Goal: Information Seeking & Learning: Learn about a topic

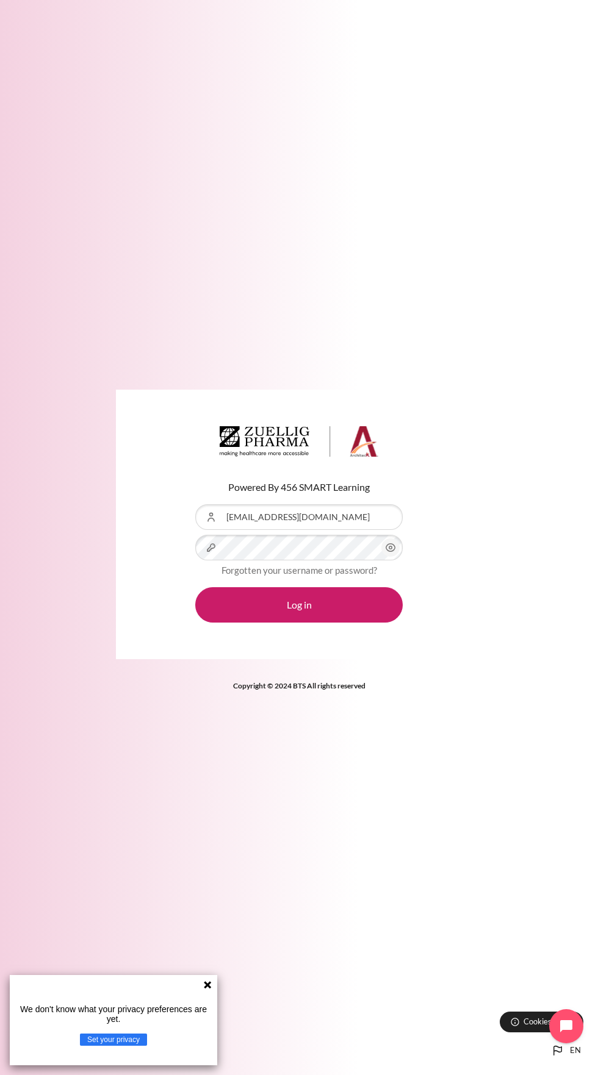
click at [195, 587] on button "Log in" at bounding box center [298, 604] width 207 height 35
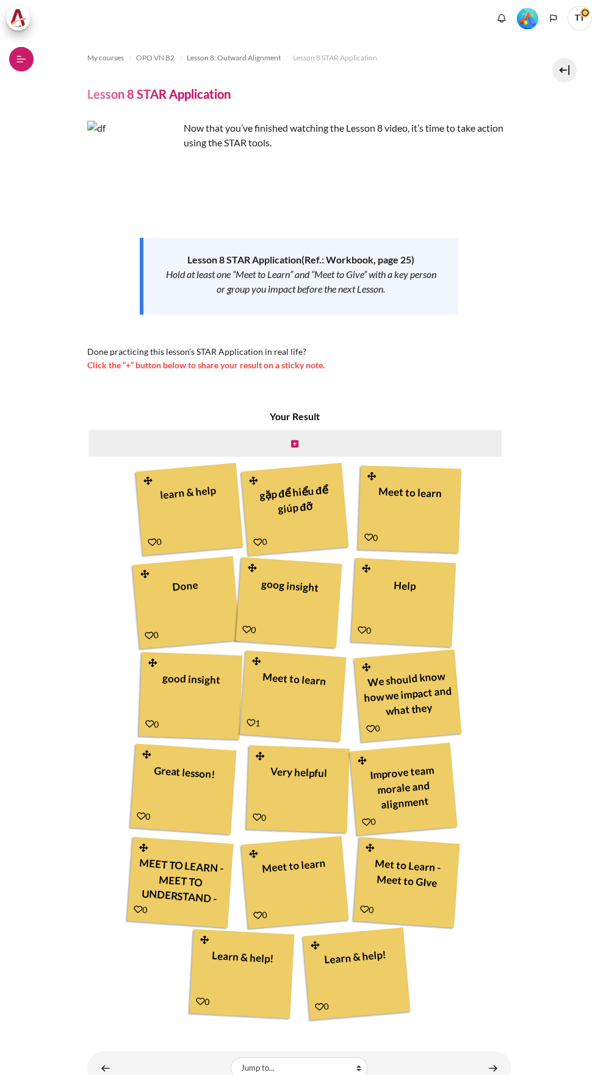
click at [20, 62] on icon at bounding box center [20, 62] width 7 height 1
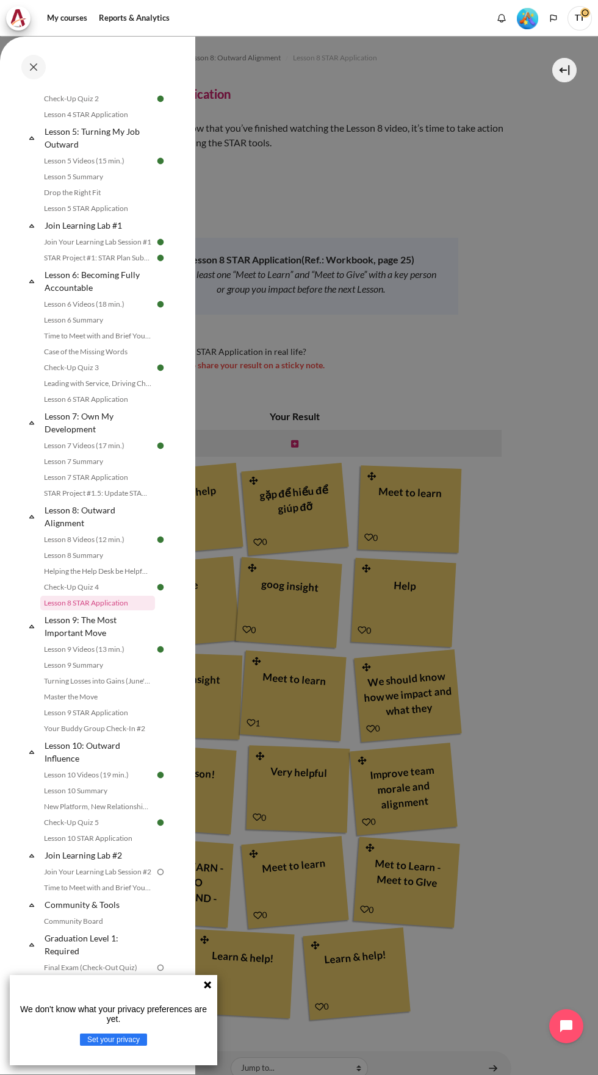
scroll to position [783, 0]
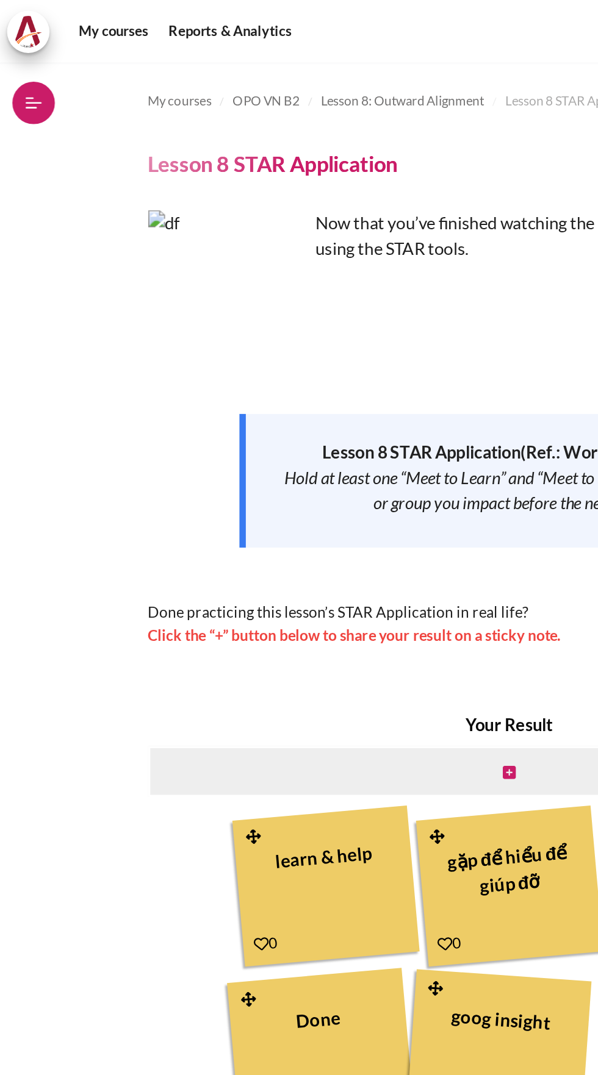
click at [29, 65] on button "Open course index" at bounding box center [21, 59] width 24 height 24
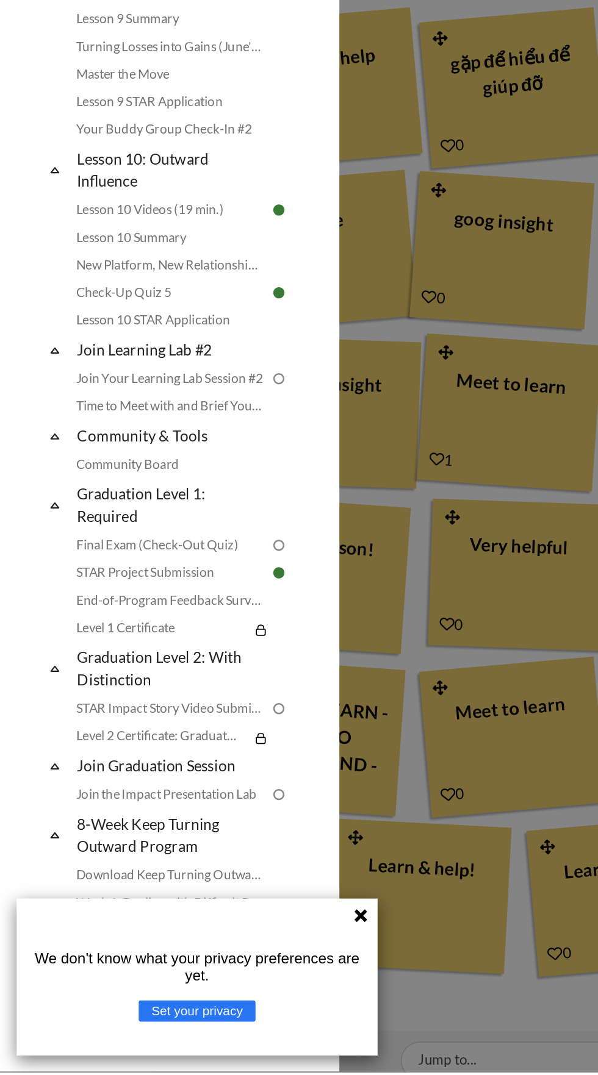
scroll to position [78, 0]
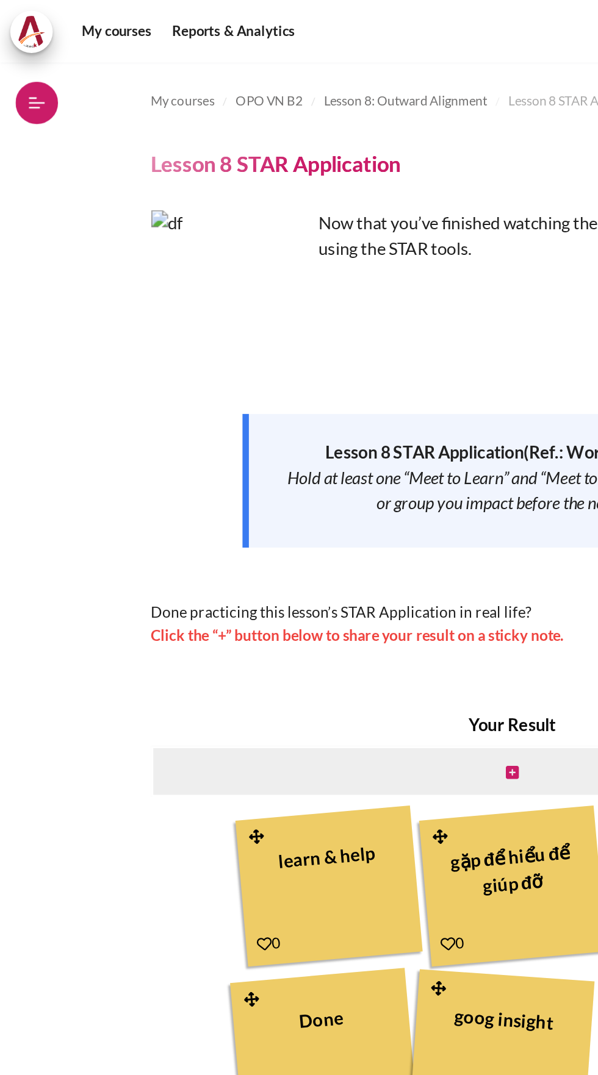
click at [16, 48] on button "Open course index" at bounding box center [21, 59] width 24 height 24
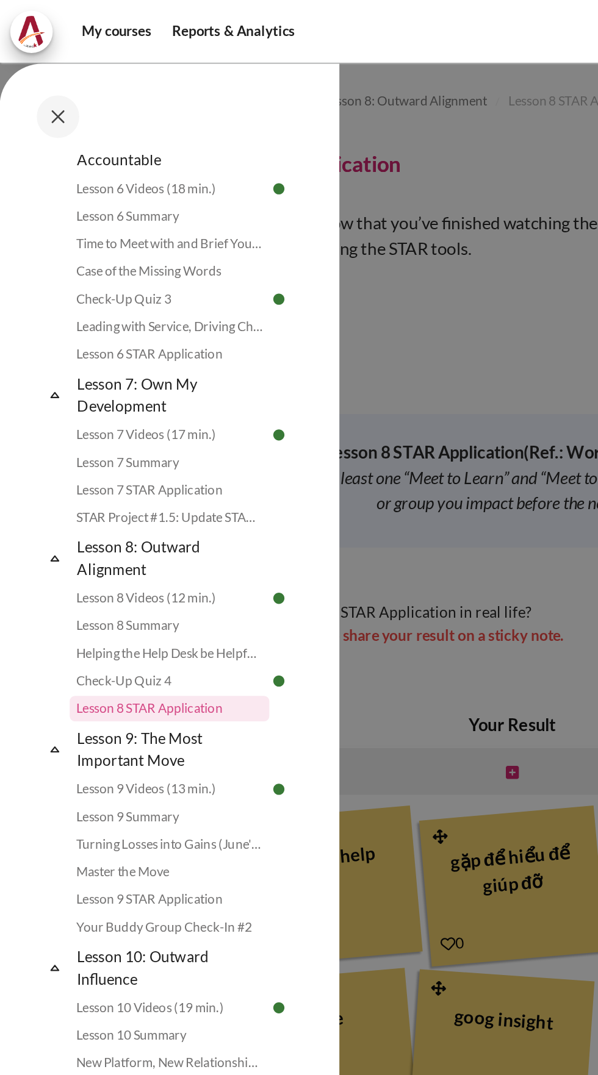
click at [21, 62] on div at bounding box center [97, 67] width 159 height 24
click at [29, 64] on button at bounding box center [33, 67] width 24 height 24
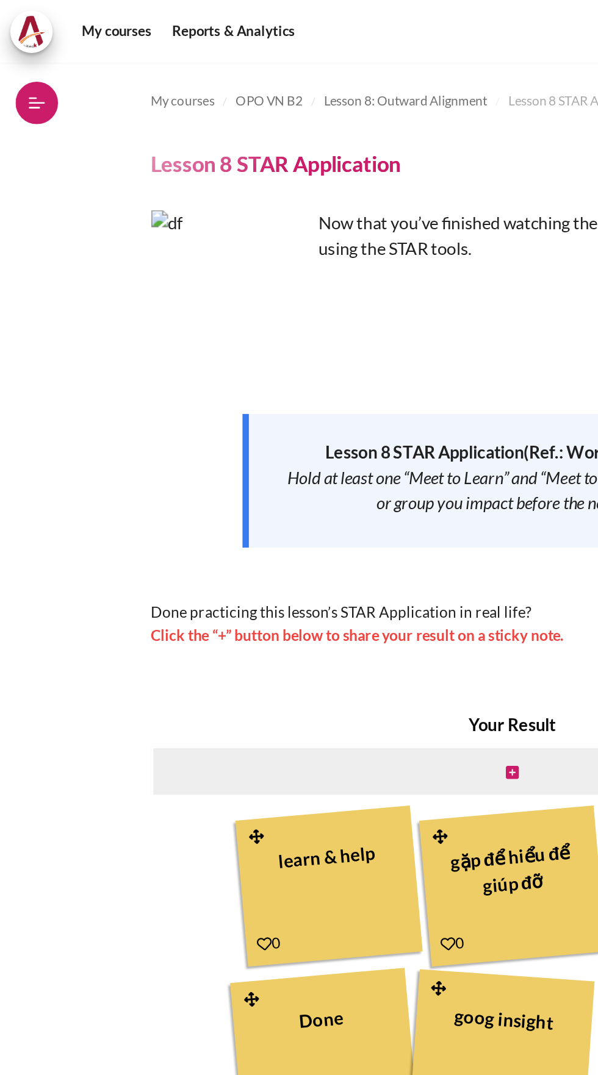
click at [24, 60] on icon at bounding box center [21, 59] width 11 height 11
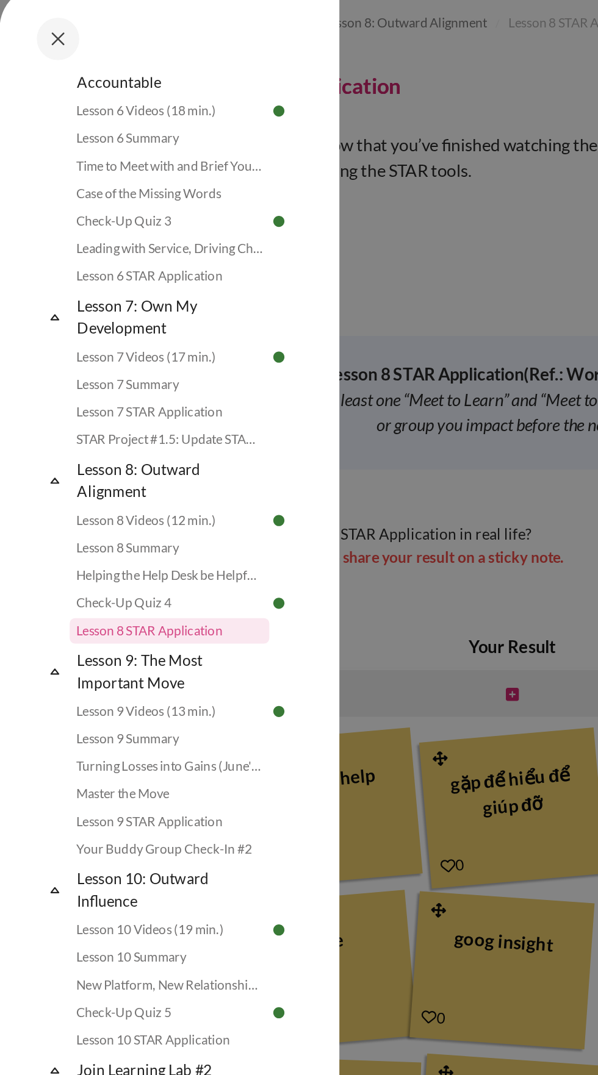
scroll to position [0, 0]
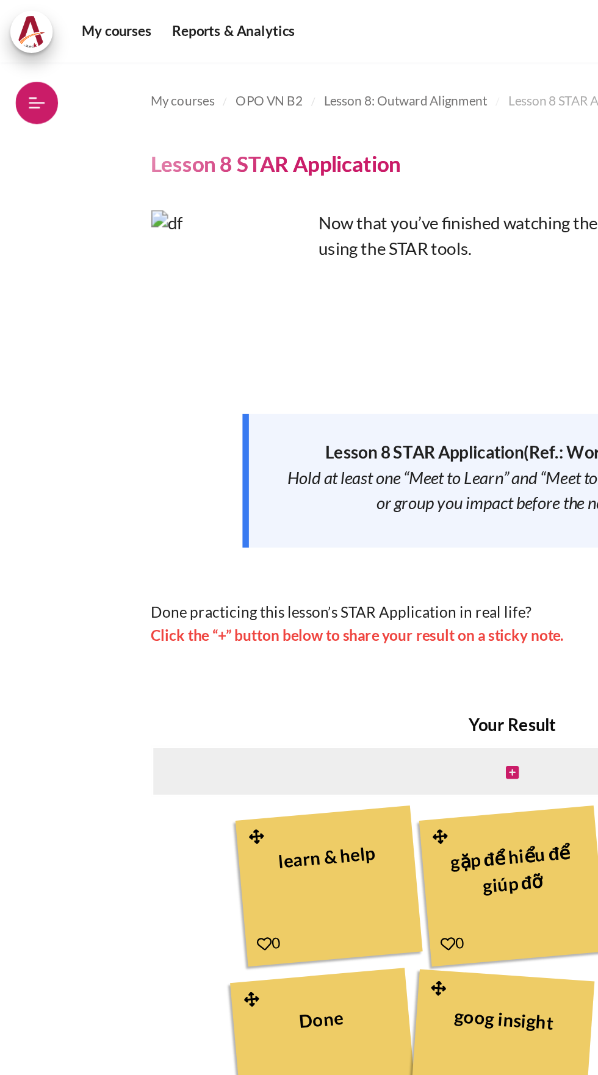
click at [20, 62] on icon at bounding box center [20, 62] width 7 height 1
click at [20, 57] on icon at bounding box center [21, 59] width 11 height 11
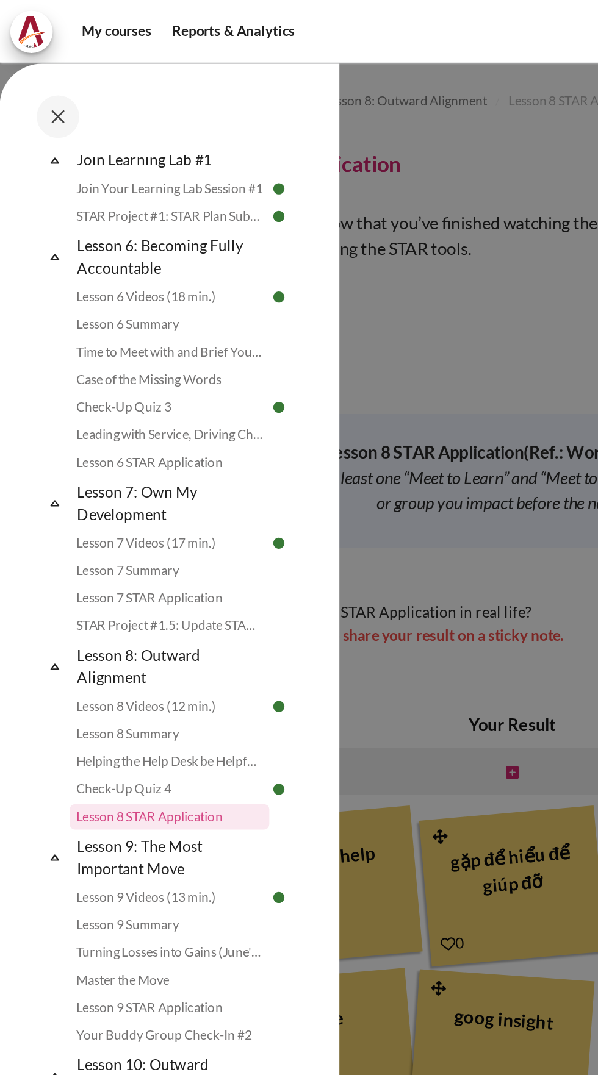
scroll to position [783, 0]
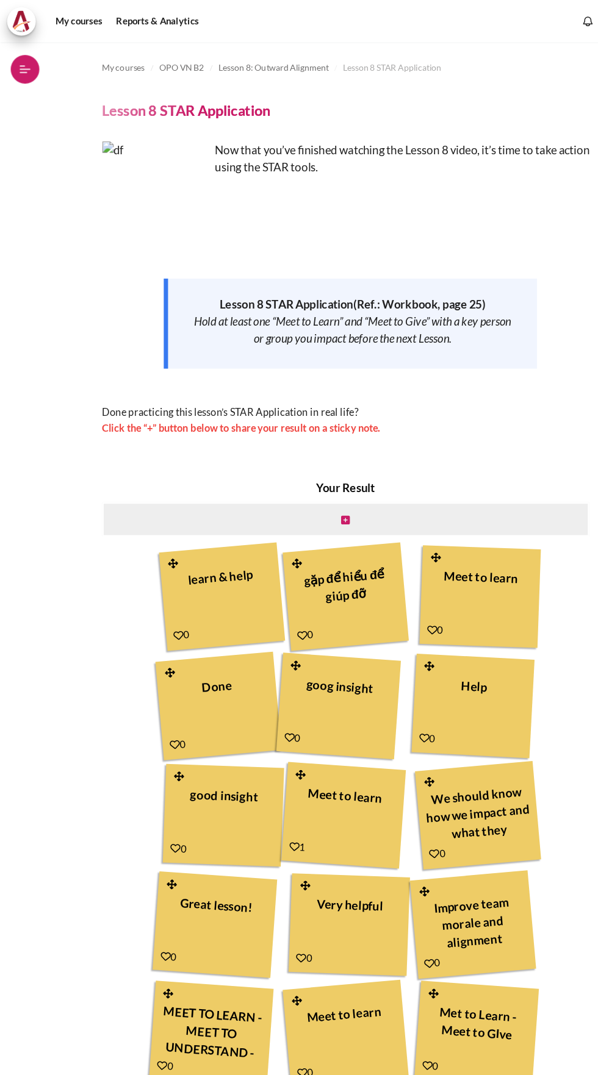
click at [20, 62] on icon at bounding box center [20, 62] width 7 height 1
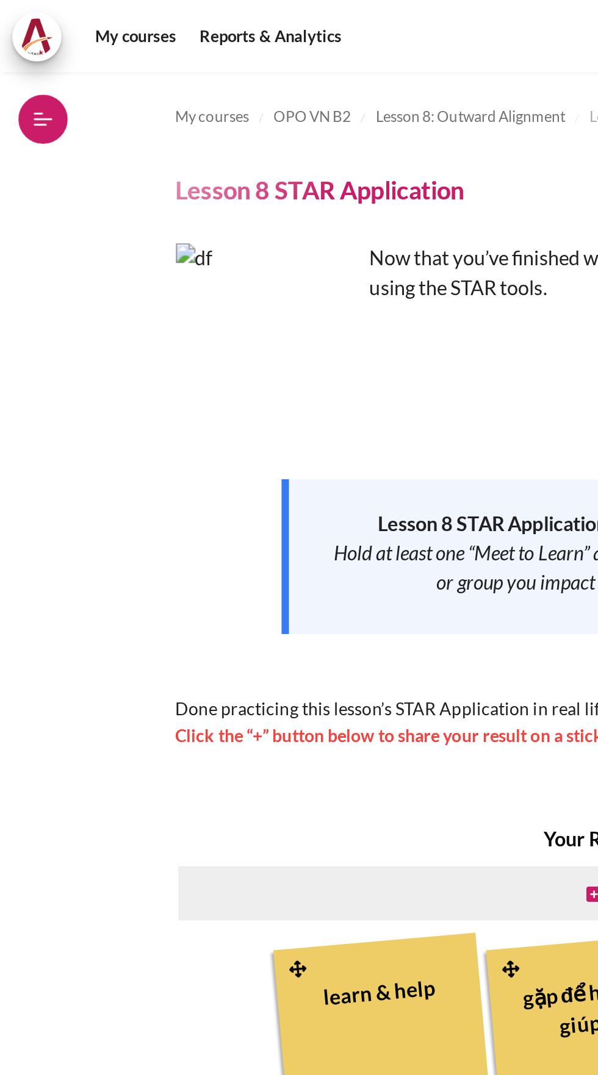
click at [20, 62] on icon at bounding box center [20, 62] width 7 height 1
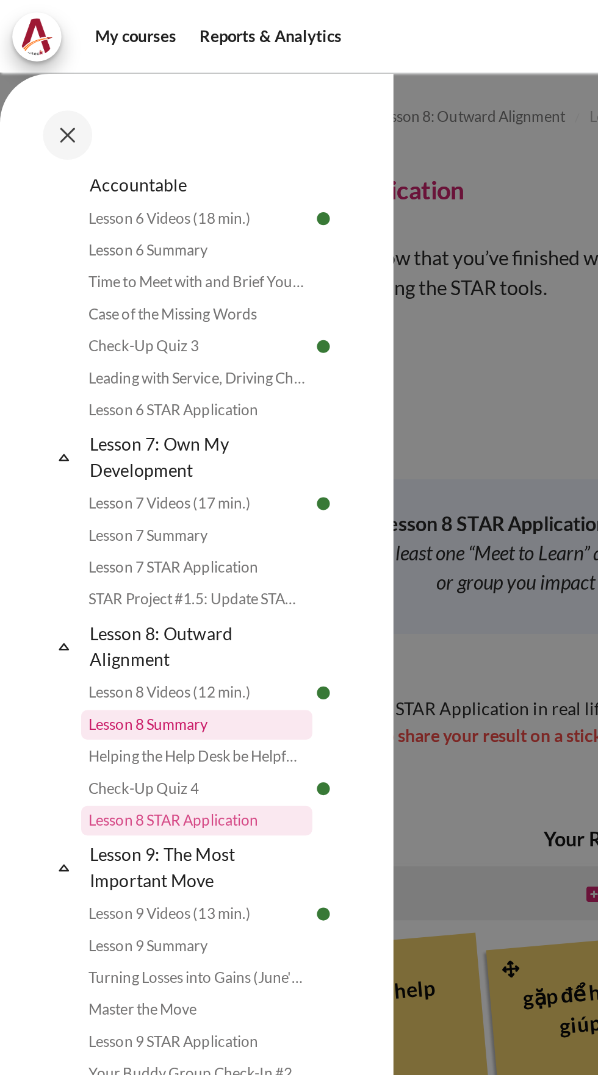
click at [88, 361] on link "Lesson 8 Summary" at bounding box center [97, 360] width 115 height 15
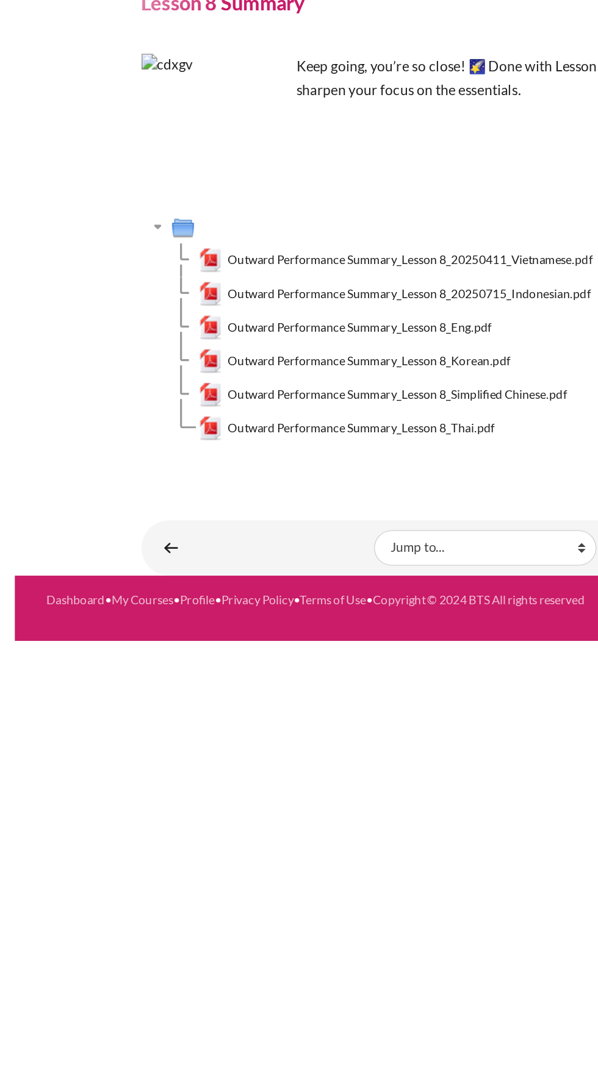
scroll to position [1, 0]
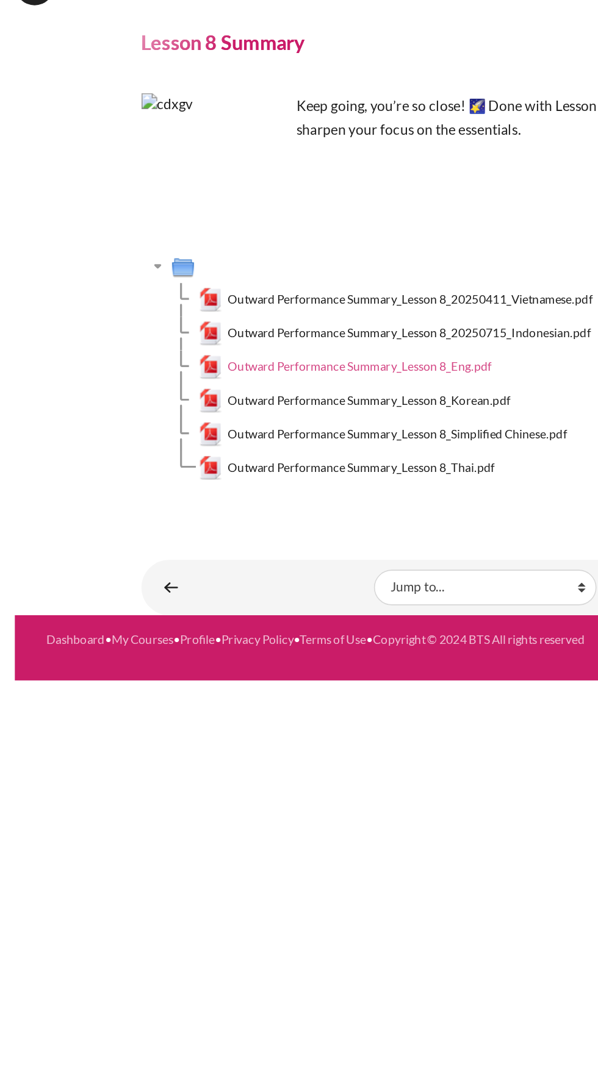
click at [276, 289] on span "Outward Performance Summary_Lesson 8_Eng.pdf" at bounding box center [221, 294] width 163 height 11
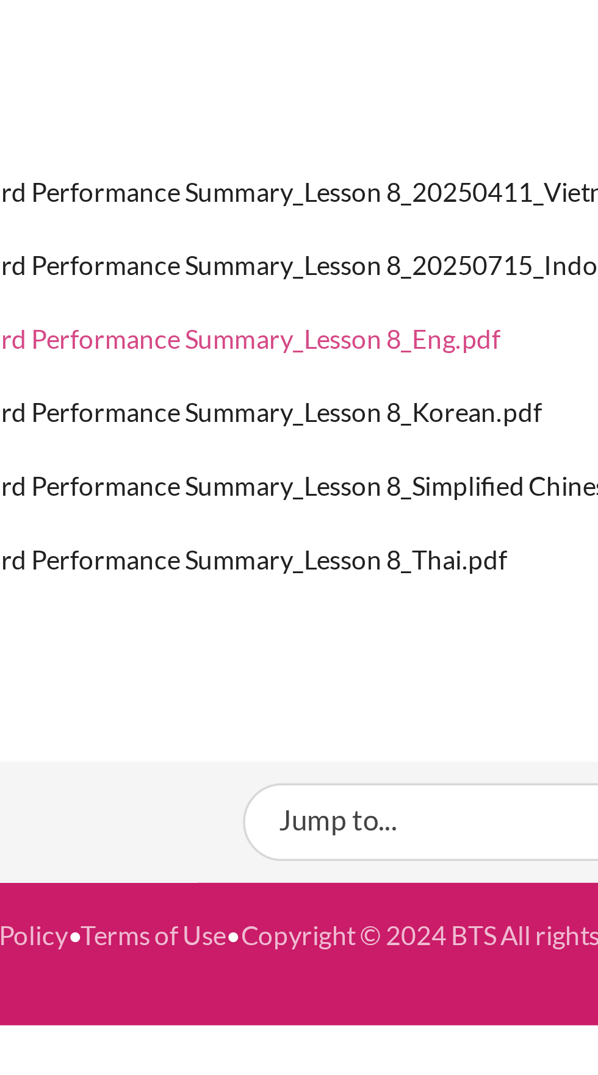
click at [287, 289] on span "Outward Performance Summary_Lesson 8_Eng.pdf" at bounding box center [221, 294] width 163 height 11
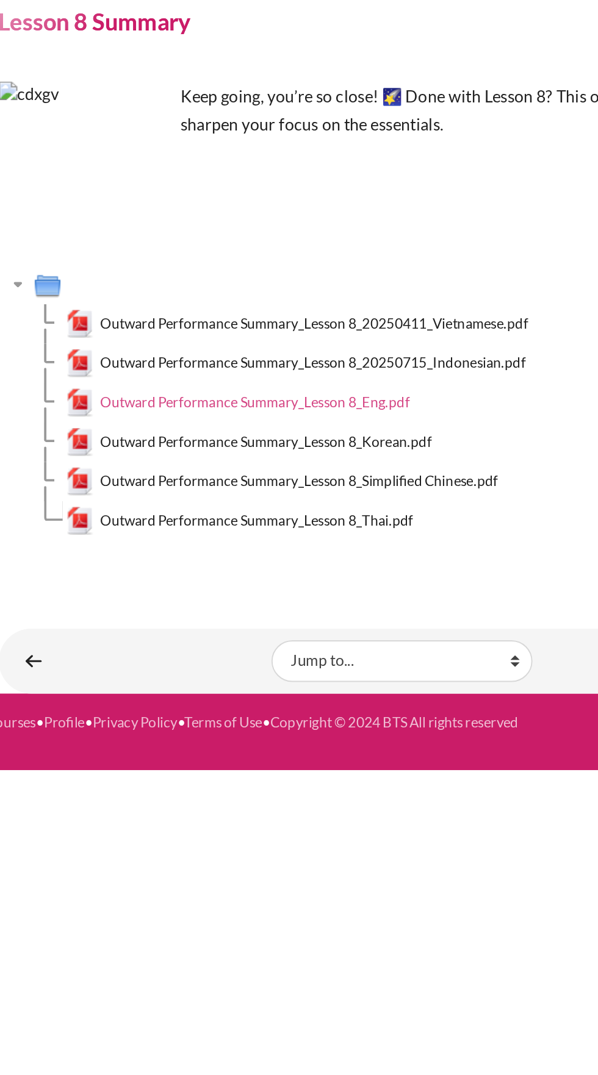
scroll to position [0, 0]
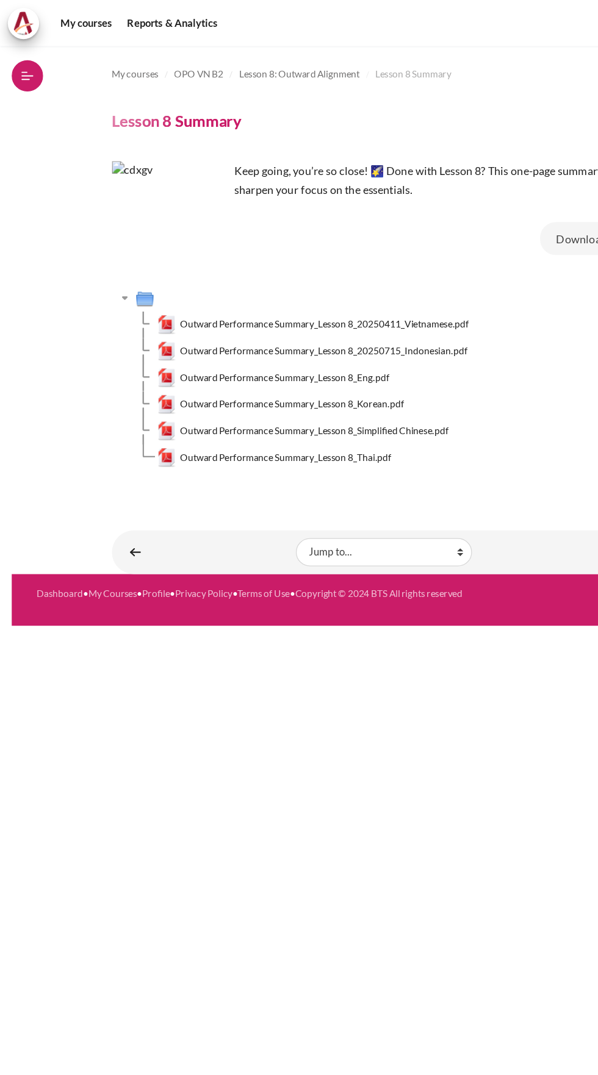
click at [21, 59] on icon at bounding box center [21, 59] width 9 height 1
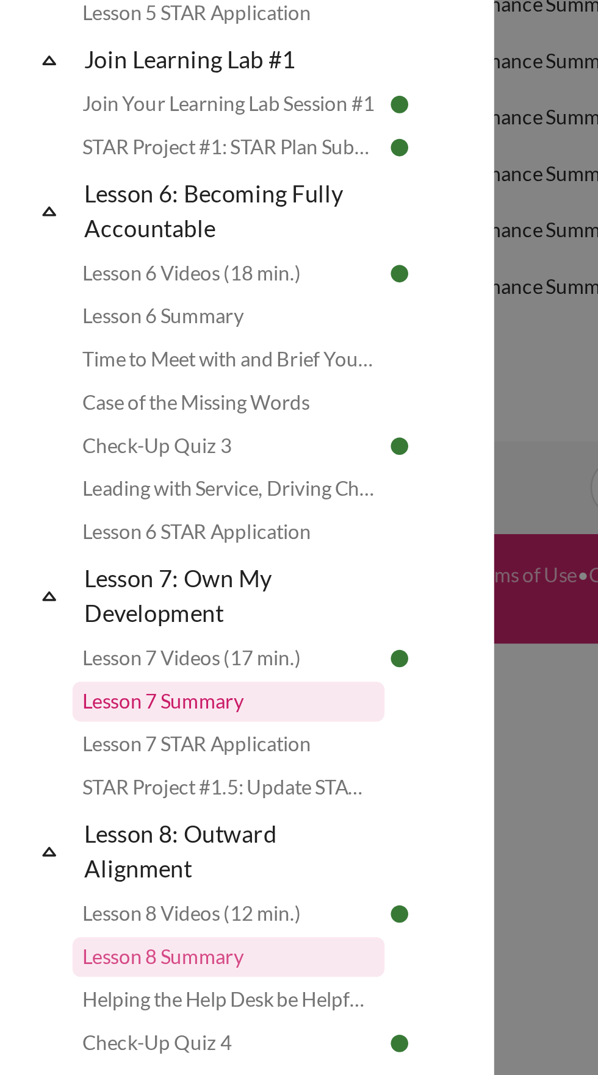
click at [92, 511] on link "Lesson 7 Summary" at bounding box center [97, 509] width 115 height 15
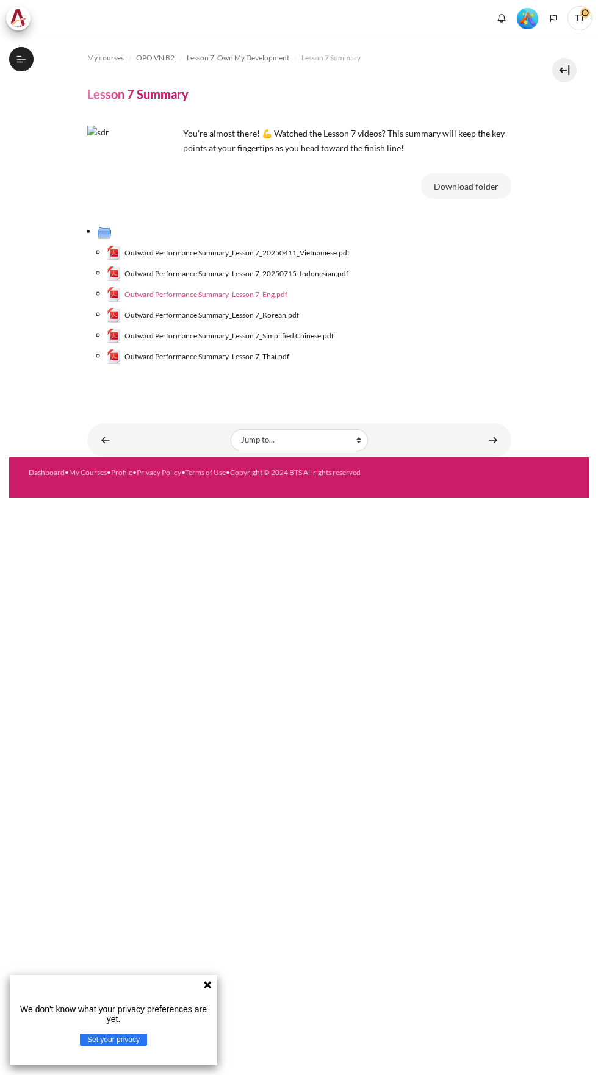
click at [282, 289] on span "Outward Performance Summary_Lesson 7_Eng.pdf" at bounding box center [205, 294] width 163 height 11
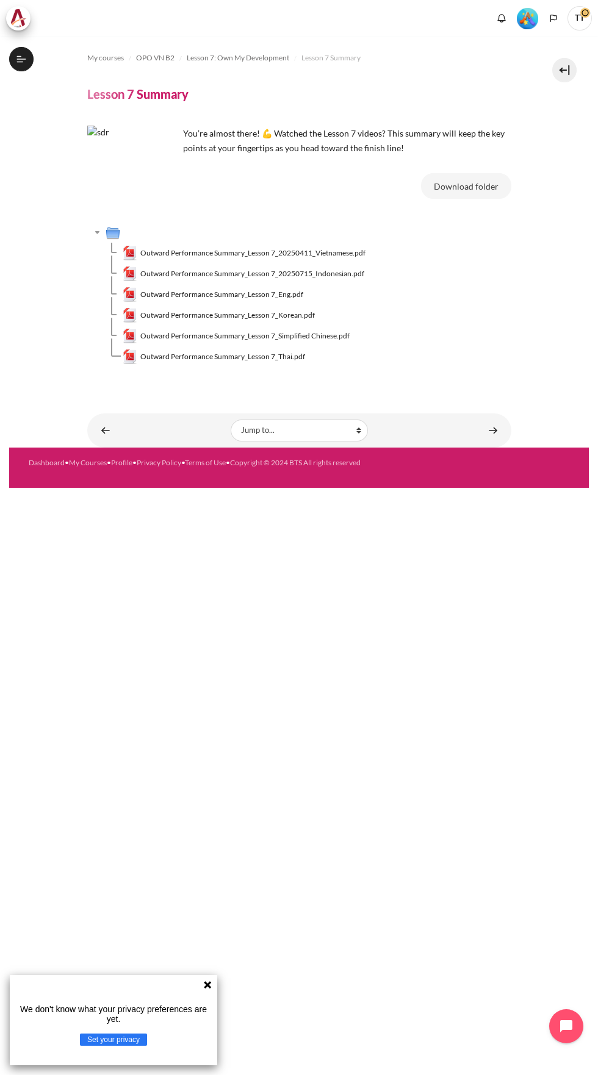
scroll to position [446, 0]
click at [282, 289] on link "Outward Performance Summary_Lesson 7_Eng.pdf" at bounding box center [213, 294] width 181 height 15
click at [26, 56] on icon at bounding box center [21, 59] width 11 height 11
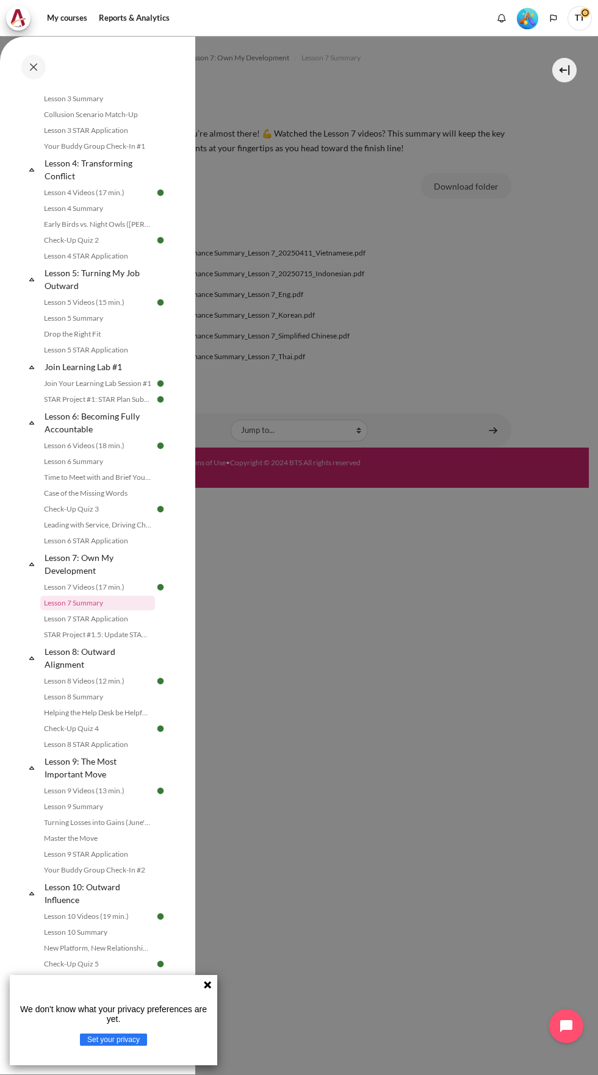
scroll to position [449, 0]
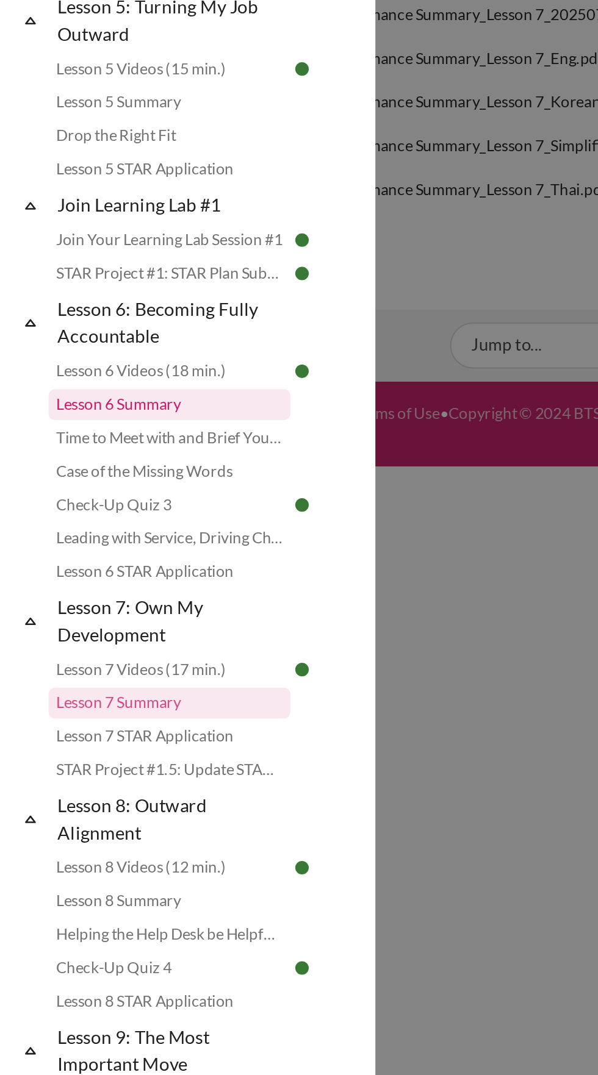
click at [98, 459] on link "Lesson 6 Summary" at bounding box center [97, 458] width 115 height 15
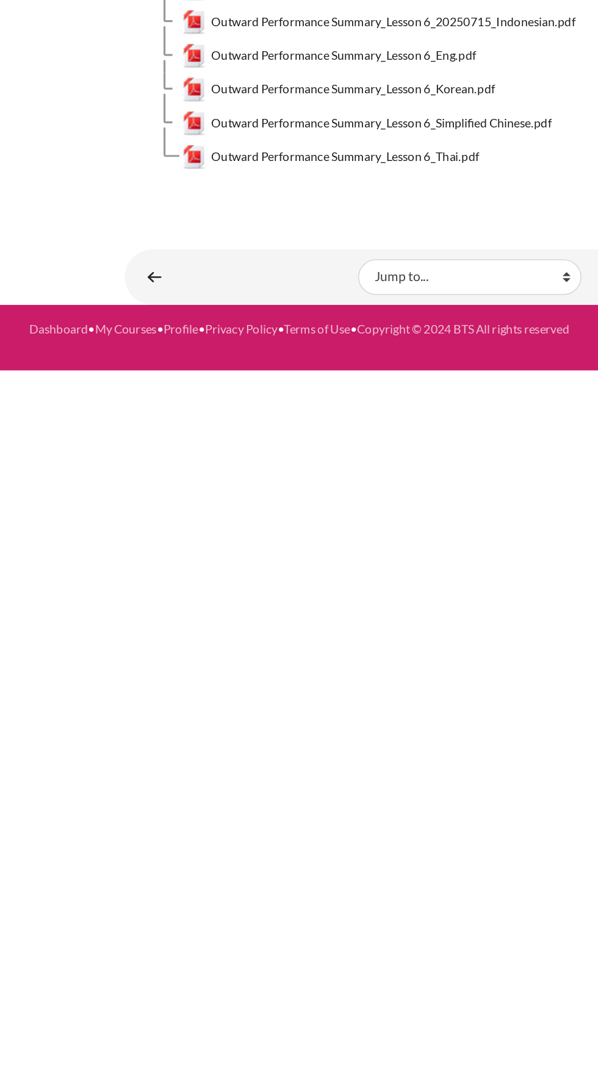
scroll to position [304, 0]
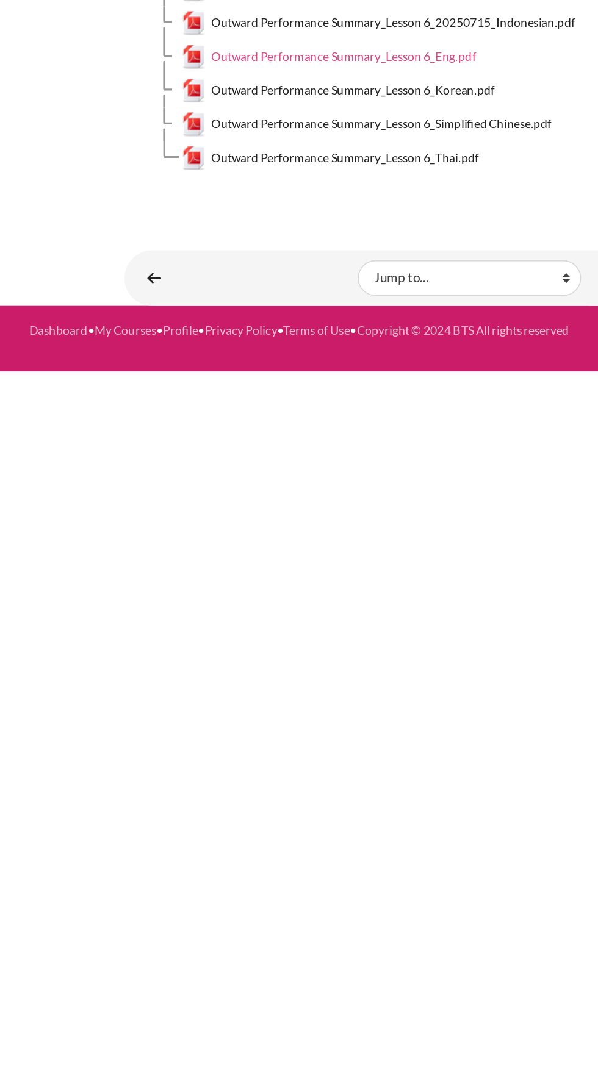
click at [271, 289] on span "Outward Performance Summary_Lesson 6_Eng.pdf" at bounding box center [221, 294] width 163 height 11
click at [277, 289] on span "Outward Performance Summary_Lesson 6_Eng.pdf" at bounding box center [221, 294] width 163 height 11
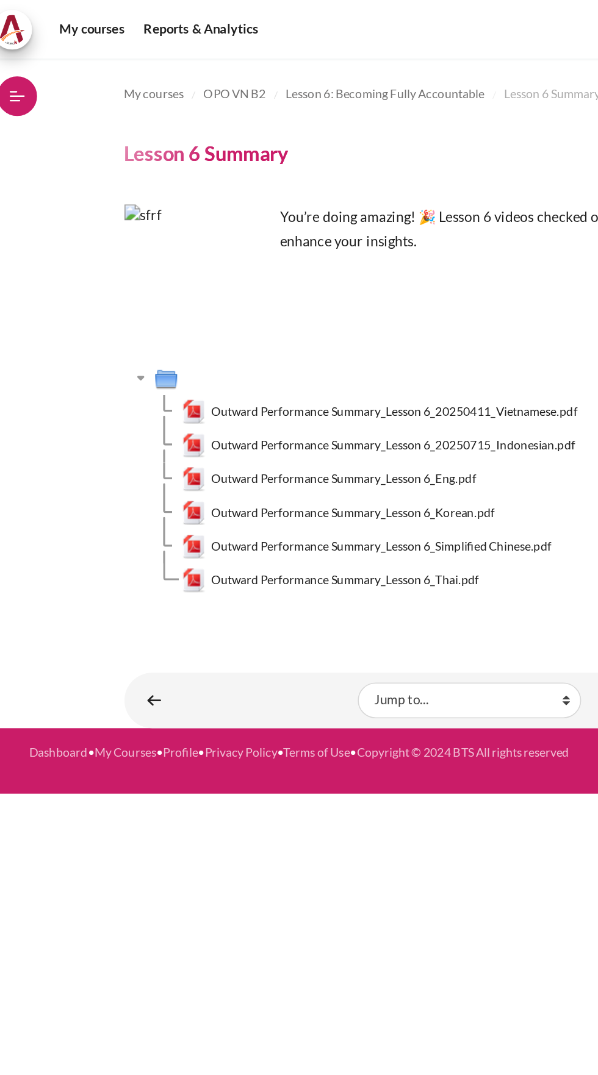
click at [24, 58] on icon at bounding box center [21, 59] width 11 height 11
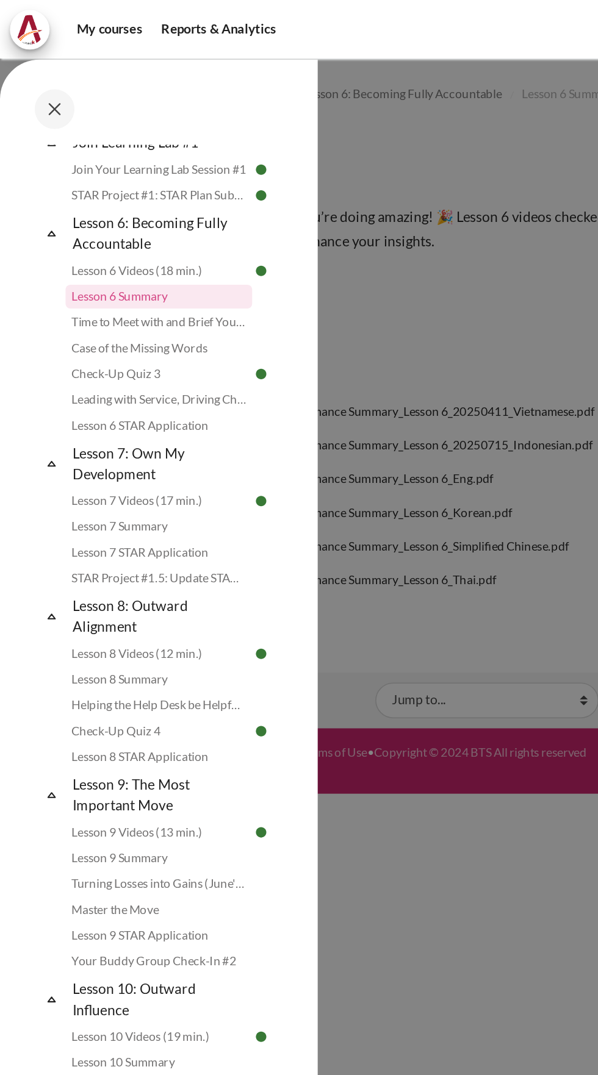
scroll to position [783, 0]
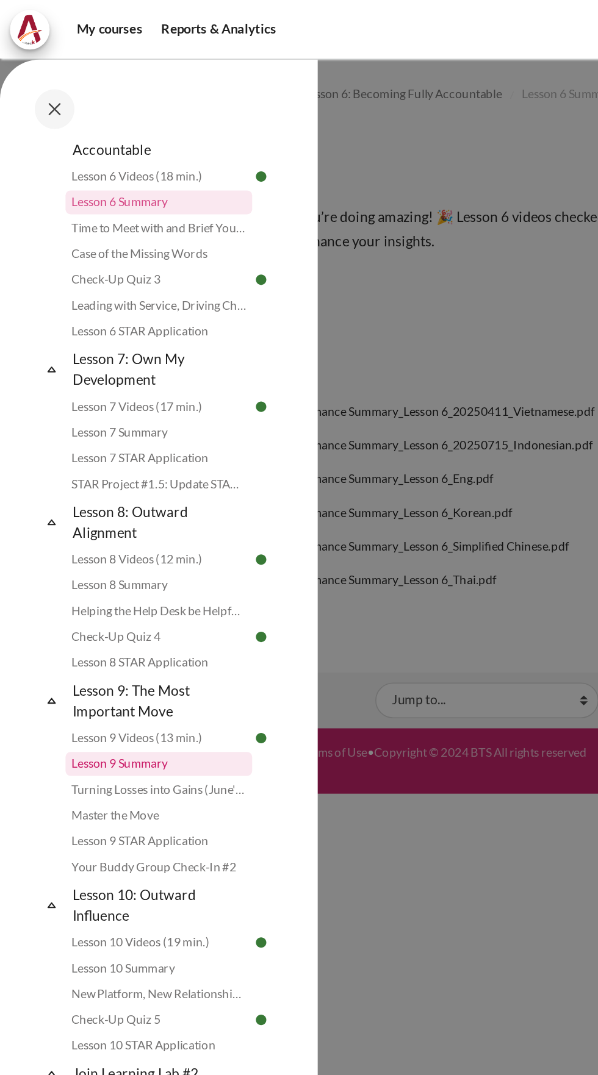
click at [53, 472] on link "Lesson 9 Summary" at bounding box center [97, 469] width 115 height 15
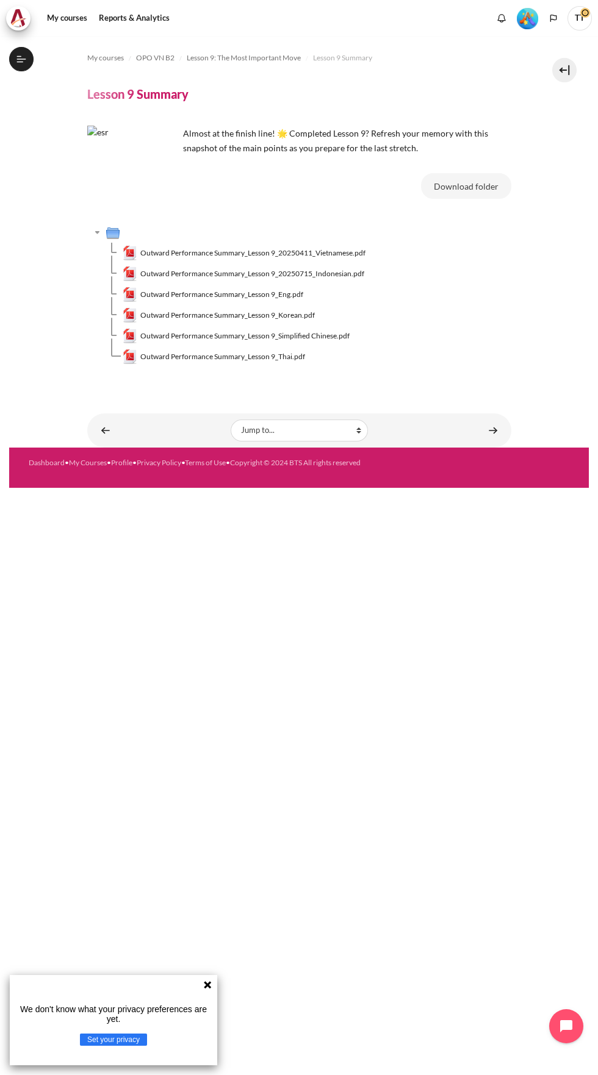
scroll to position [650, 0]
click at [192, 289] on span "Outward Performance Summary_Lesson 9_Eng.pdf" at bounding box center [221, 294] width 163 height 11
click at [181, 289] on link "Outward Performance Summary_Lesson 9_Eng.pdf" at bounding box center [213, 294] width 181 height 15
